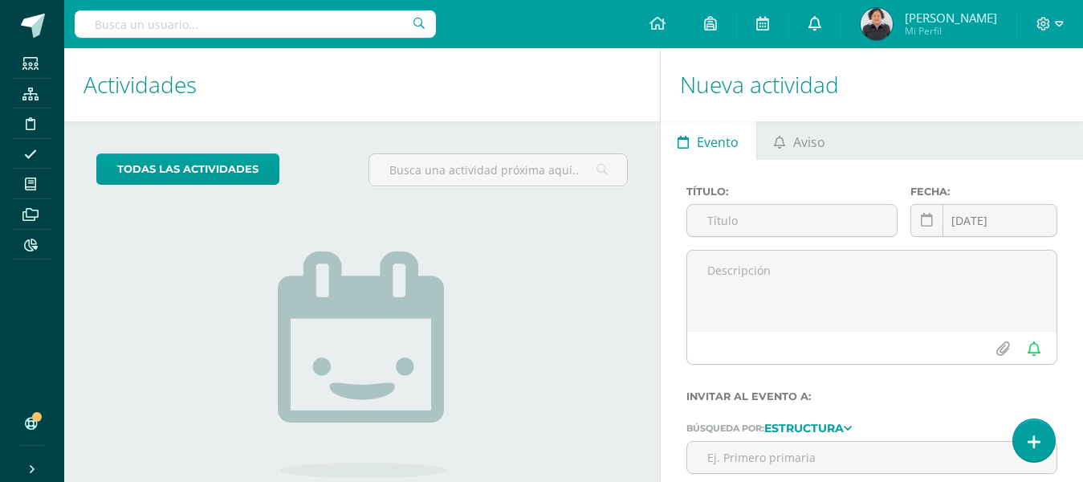
click at [817, 24] on icon at bounding box center [815, 23] width 13 height 14
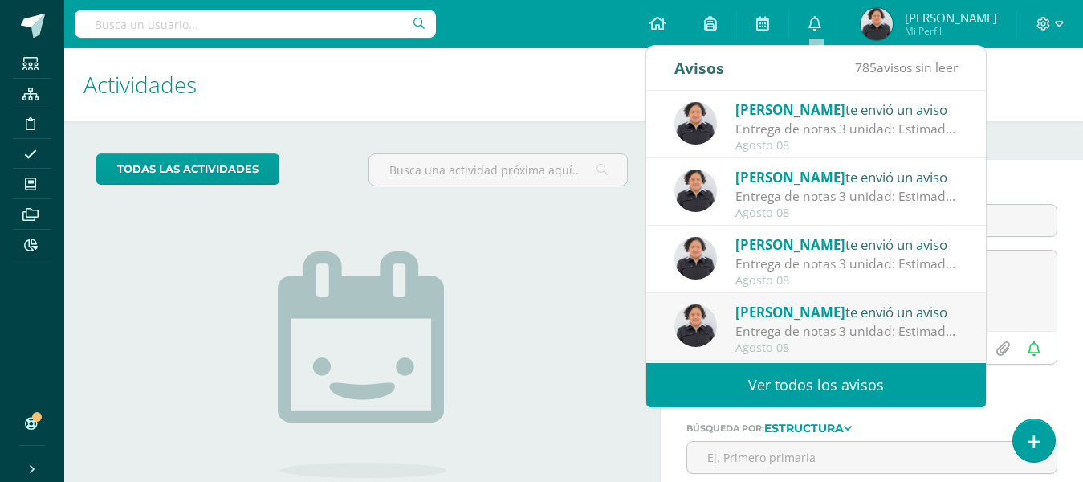
click at [864, 330] on div "Entrega de notas 3 unidad: Estimados padres de familia, adjuntamos circular inf…" at bounding box center [847, 331] width 223 height 18
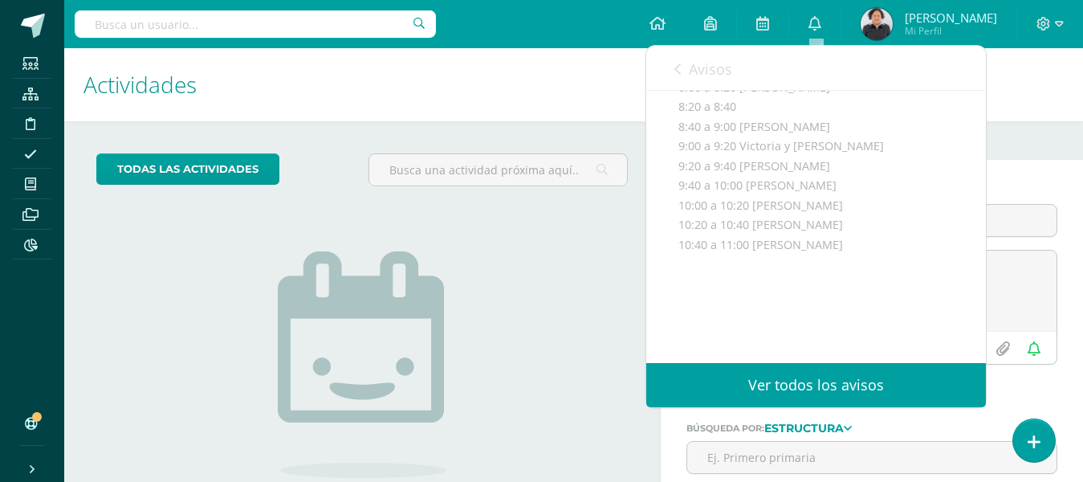
scroll to position [256, 0]
click at [822, 25] on icon at bounding box center [815, 23] width 13 height 14
click at [822, 24] on icon at bounding box center [815, 23] width 13 height 14
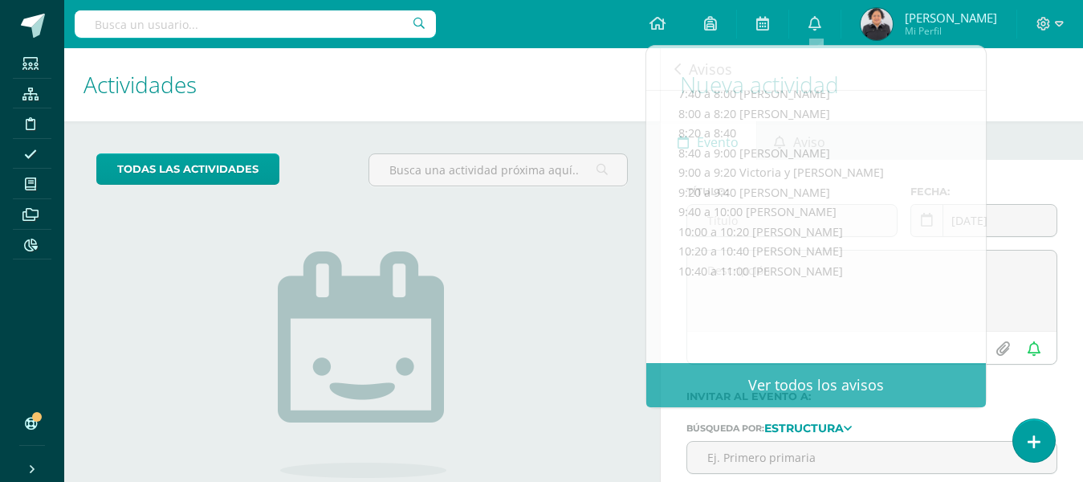
click at [598, 86] on h1 "Actividades" at bounding box center [362, 84] width 557 height 73
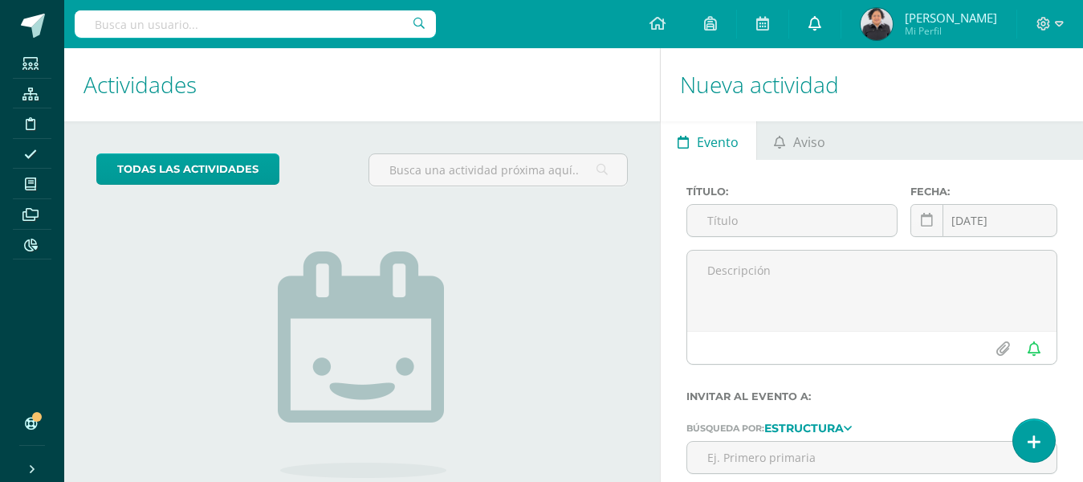
click at [802, 26] on link "0" at bounding box center [814, 24] width 51 height 48
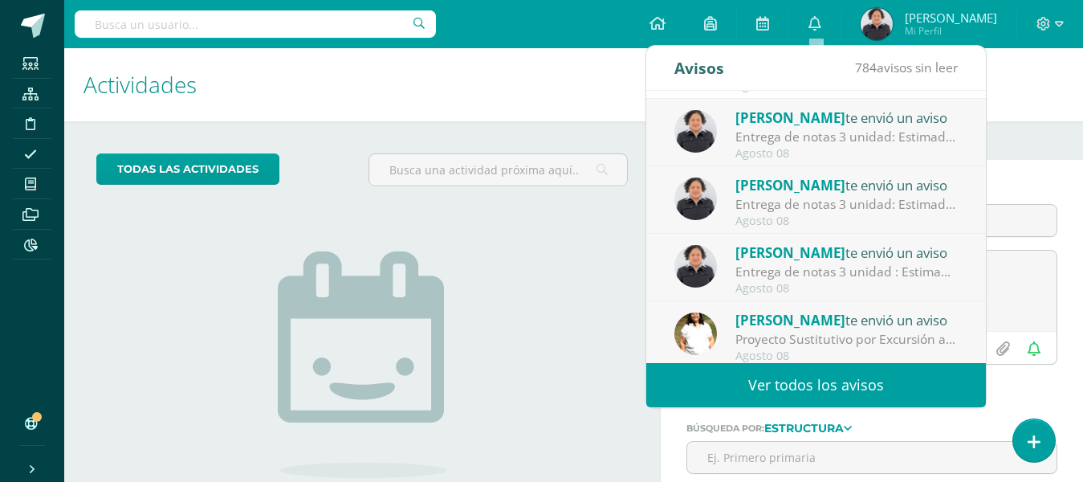
scroll to position [267, 0]
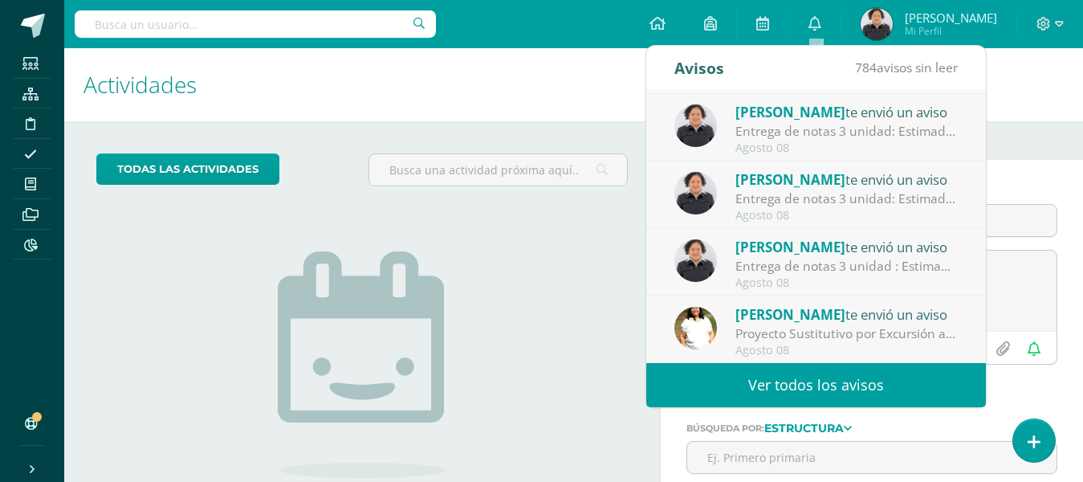
click at [825, 257] on div "Entrega de notas 3 unidad : Estimados padres de familia, adjuntamos circular in…" at bounding box center [847, 266] width 223 height 18
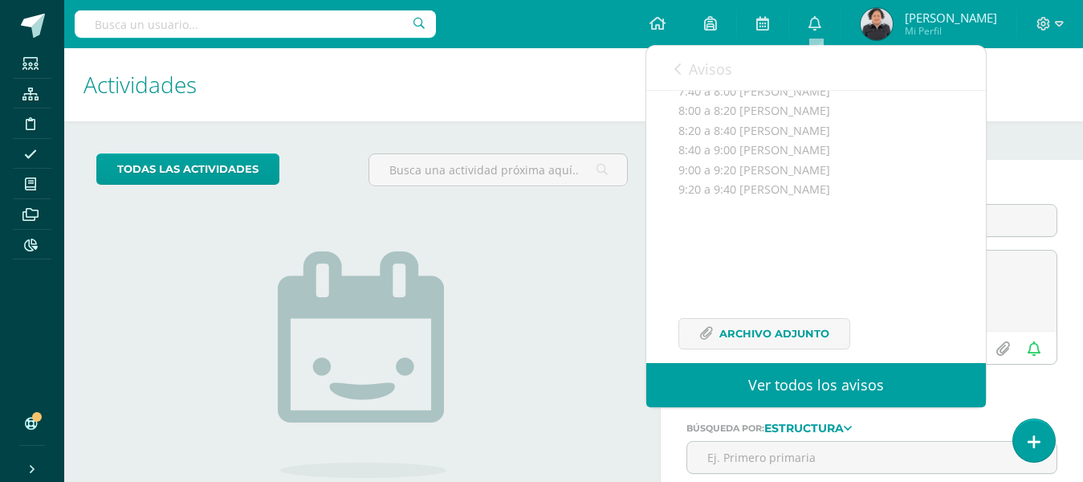
scroll to position [340, 0]
drag, startPoint x: 682, startPoint y: 175, endPoint x: 890, endPoint y: 163, distance: 208.4
click at [919, 168] on div "Estimados padres de familia, adjuntamos circular informativa sobre las reunione…" at bounding box center [816, 144] width 275 height 405
copy div "7:00 a 7:20 [PERSON_NAME] 7:20 a 7:40 [PERSON_NAME] 7:40 a 8:00 [PERSON_NAME] 8…"
click at [785, 128] on div "Estimados padres de familia, adjuntamos circular informativa sobre las reunione…" at bounding box center [816, 144] width 275 height 405
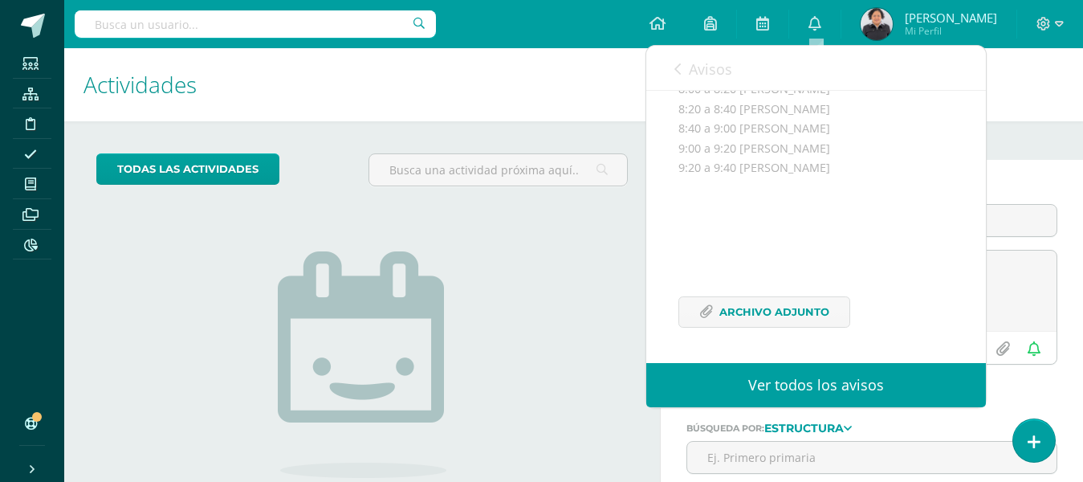
click at [246, 24] on input "text" at bounding box center [255, 23] width 361 height 27
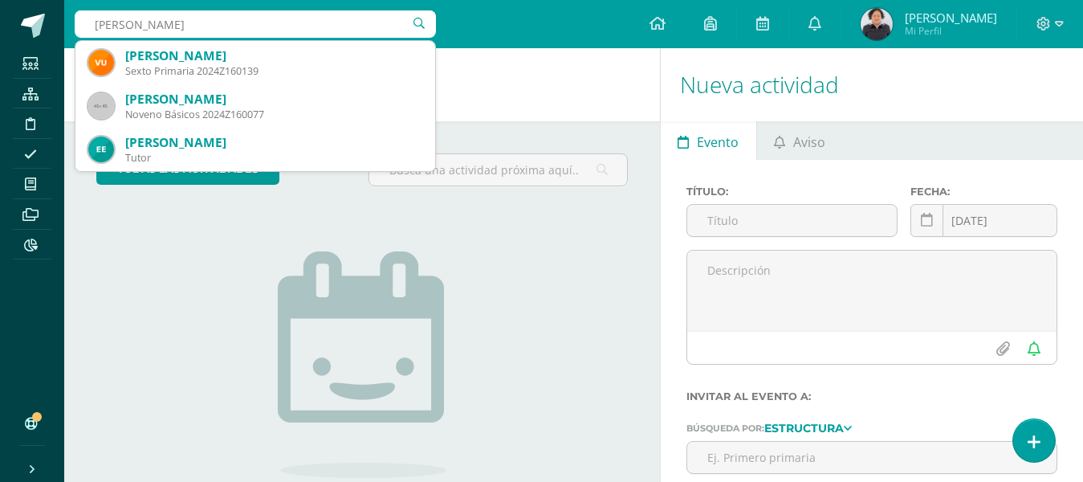
type input "[PERSON_NAME]"
